Goal: Find specific page/section: Find specific page/section

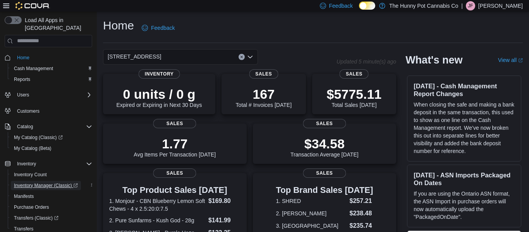
click at [43, 182] on span "Inventory Manager (Classic)" at bounding box center [46, 185] width 64 height 6
click at [213, 28] on div "Home Feedback" at bounding box center [313, 28] width 420 height 20
